Goal: Navigation & Orientation: Understand site structure

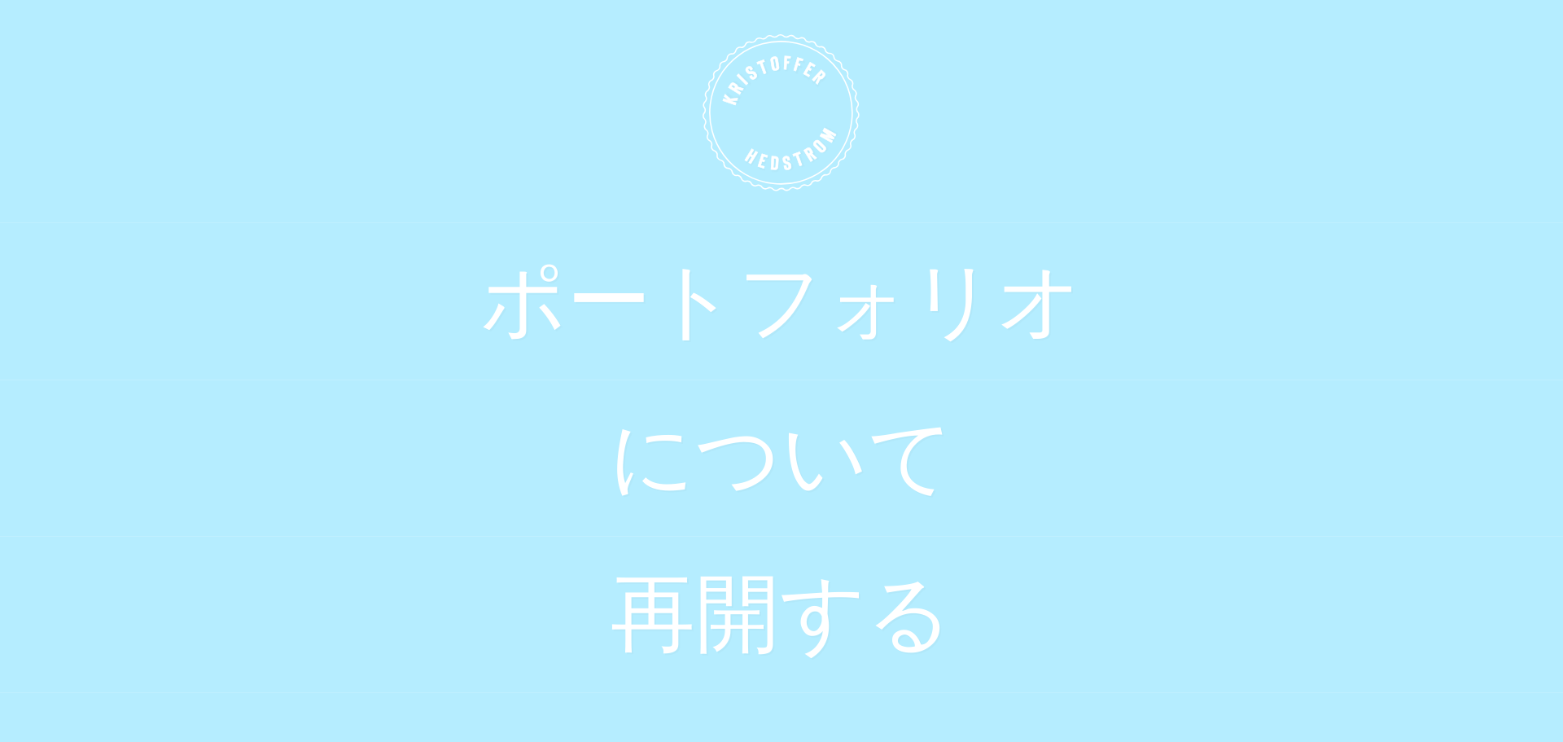
click at [811, 366] on link "ポートフォリオ" at bounding box center [781, 300] width 1563 height 156
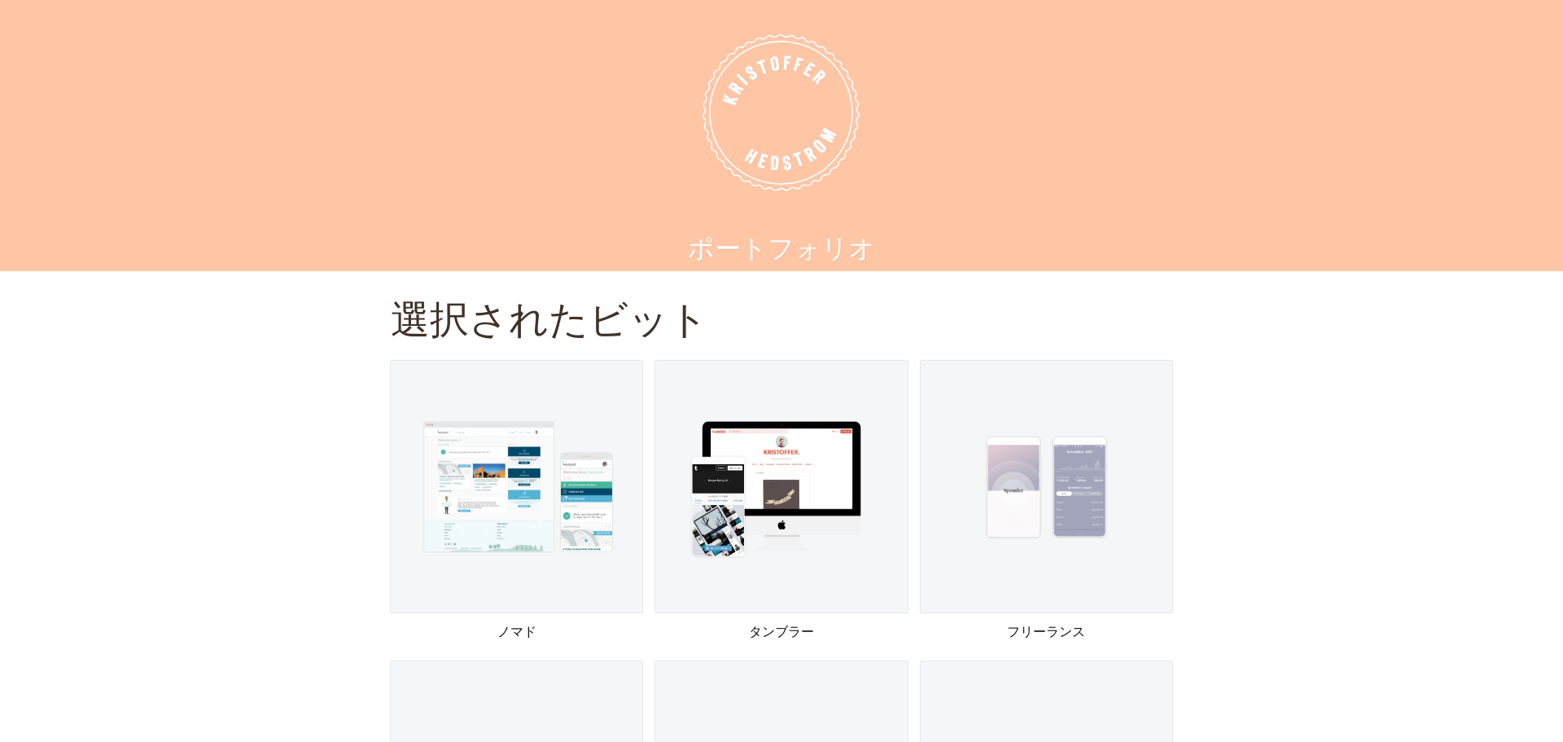
click at [780, 139] on icon "K R I S T O F F E R H E D S T R O M" at bounding box center [781, 111] width 1567 height 620
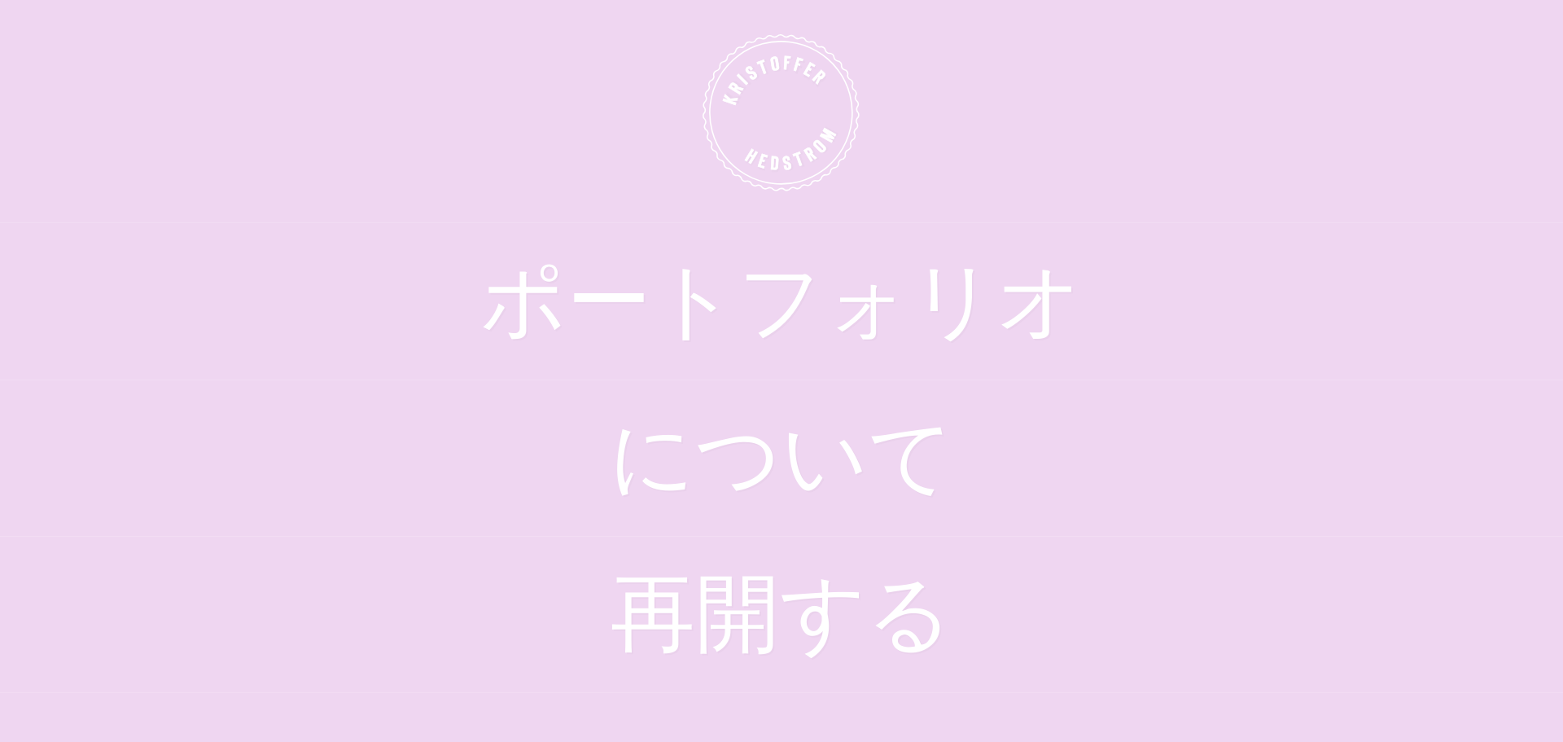
click at [748, 447] on font "について" at bounding box center [781, 459] width 345 height 93
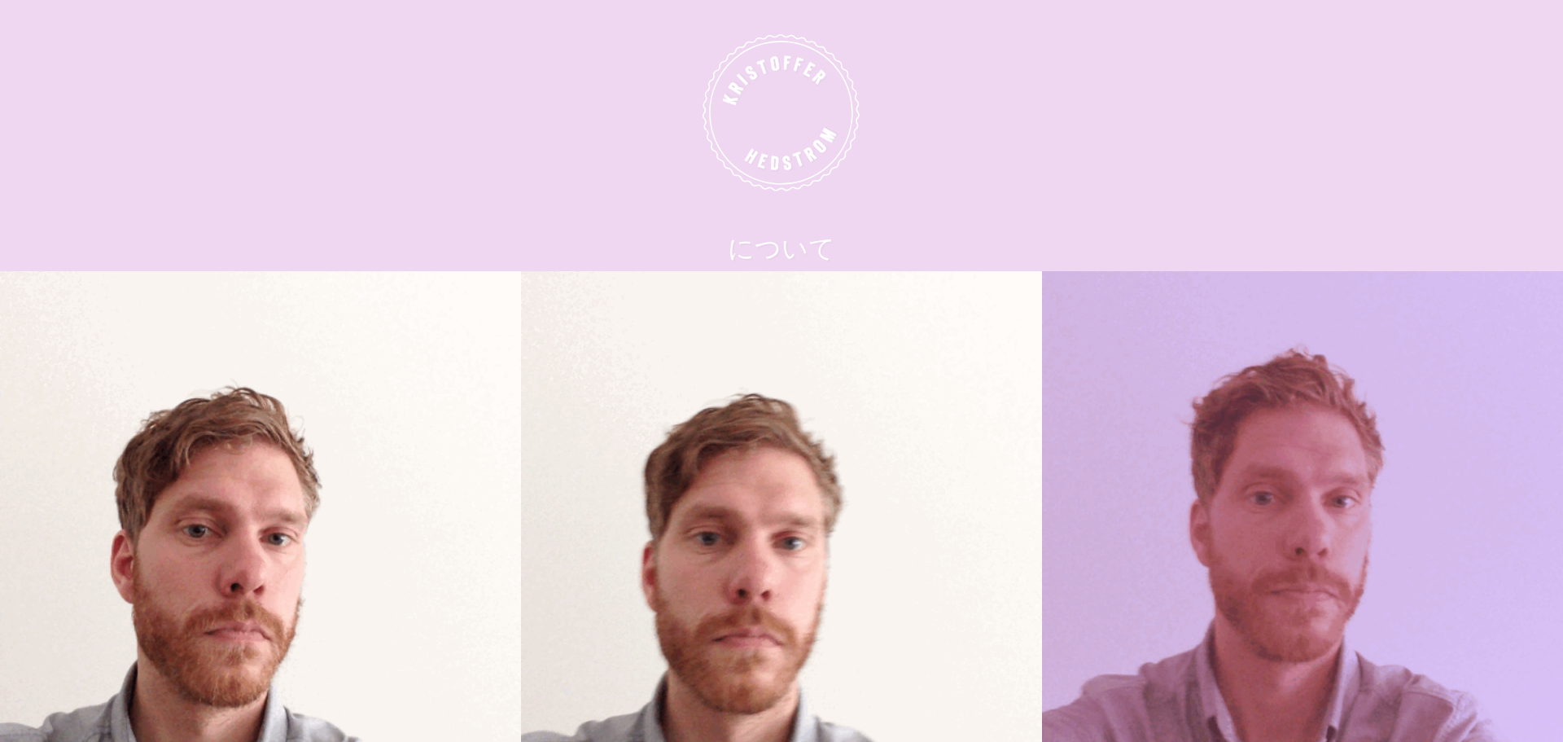
click at [991, 168] on icon "K R I S T O F F E R H E D S T R O M" at bounding box center [781, 111] width 1567 height 620
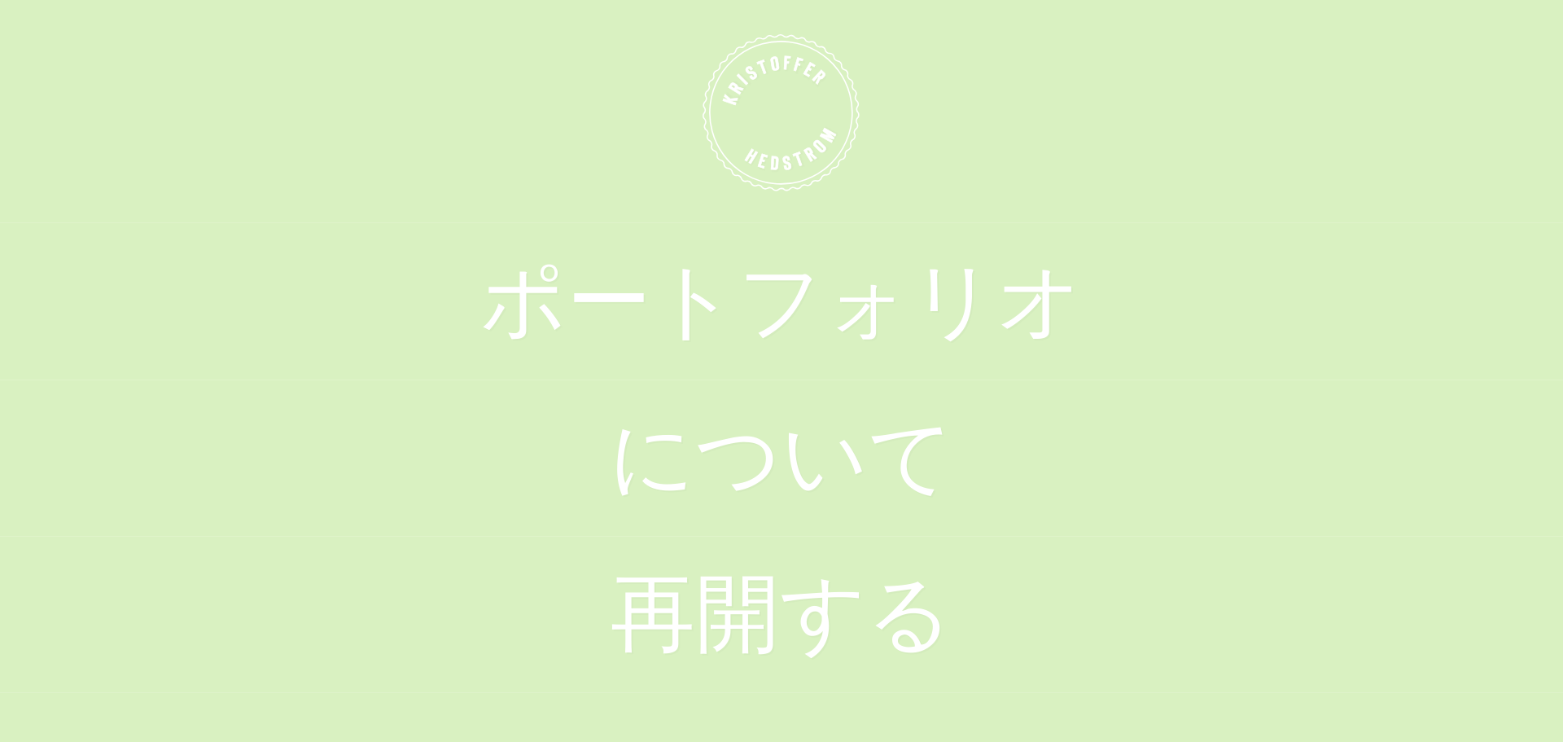
click at [646, 383] on link "について" at bounding box center [781, 457] width 1563 height 156
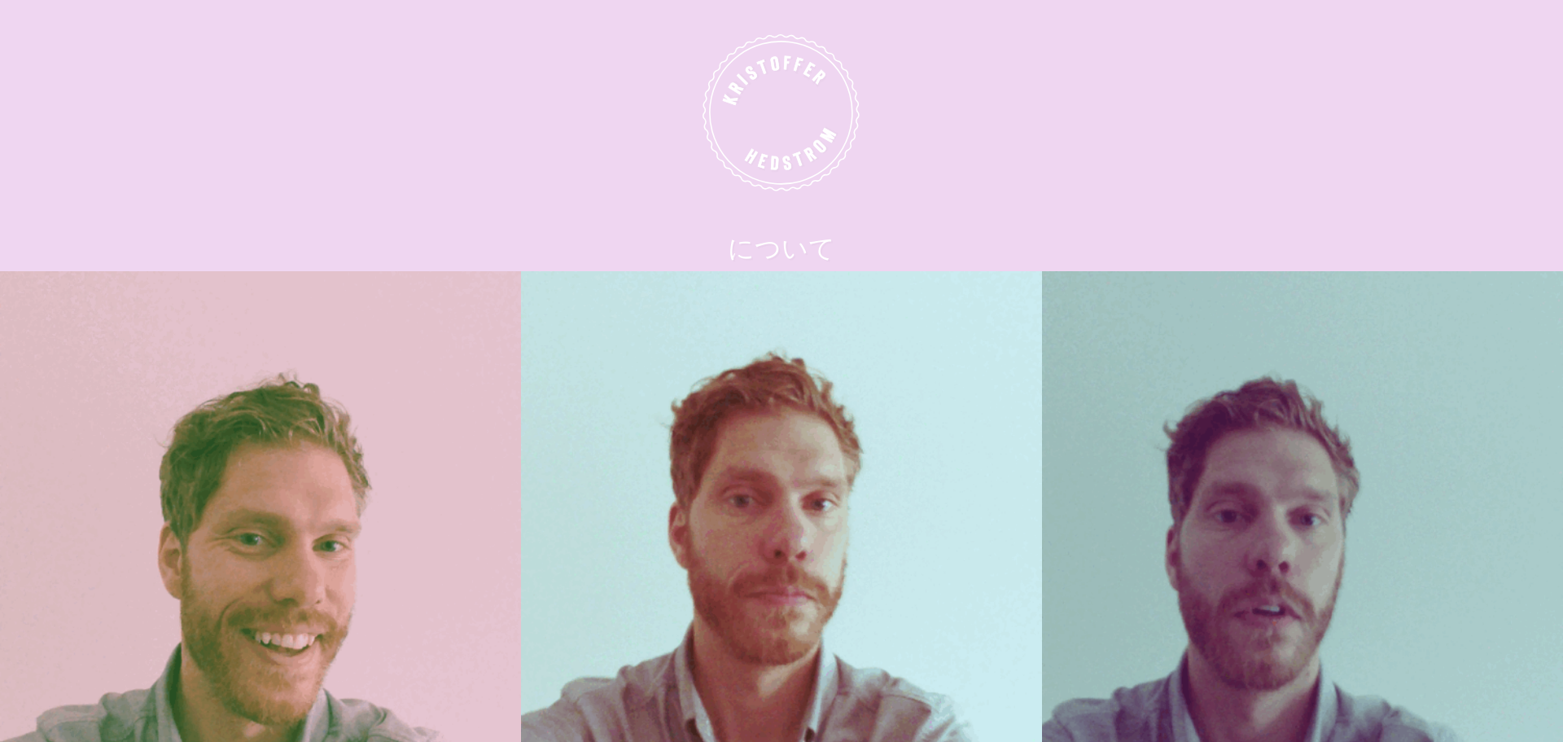
click at [624, 148] on icon "K R I S T O F F E R H E D S T R O M" at bounding box center [781, 111] width 1567 height 620
